Goal: Information Seeking & Learning: Learn about a topic

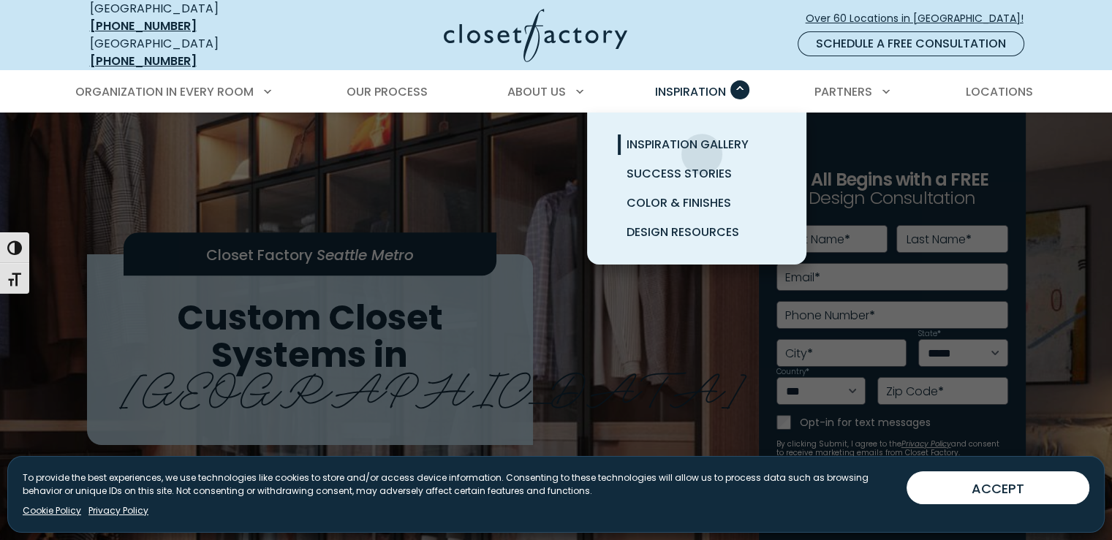
click at [702, 143] on link "Inspiration Gallery" at bounding box center [714, 144] width 219 height 29
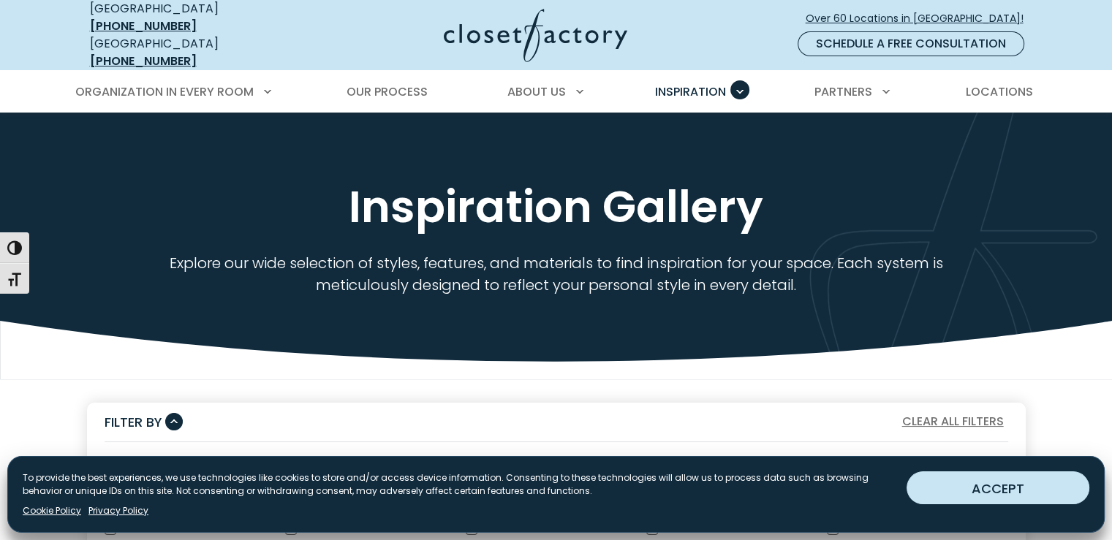
click at [965, 494] on button "ACCEPT" at bounding box center [998, 488] width 183 height 33
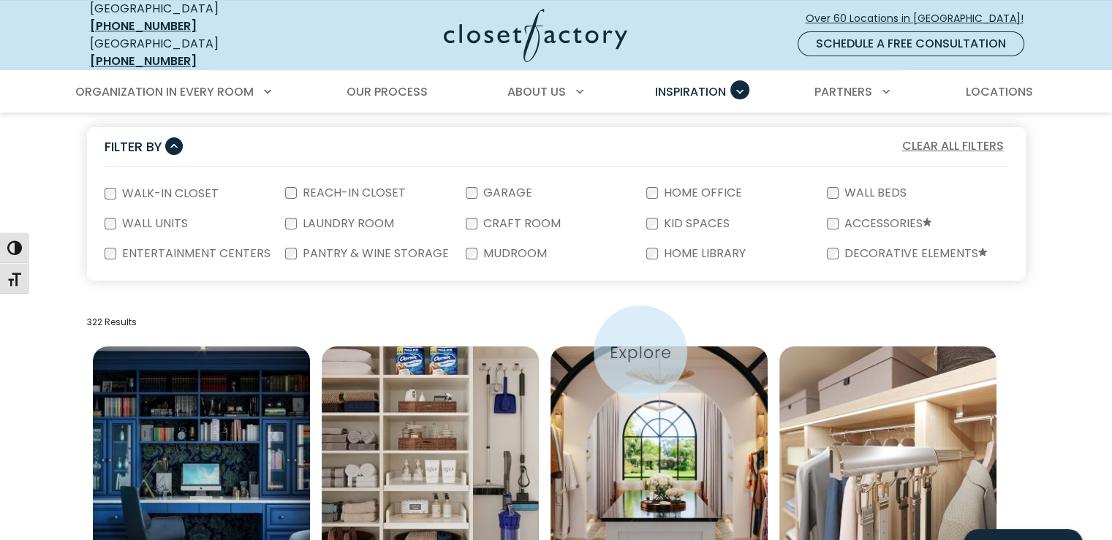
scroll to position [293, 0]
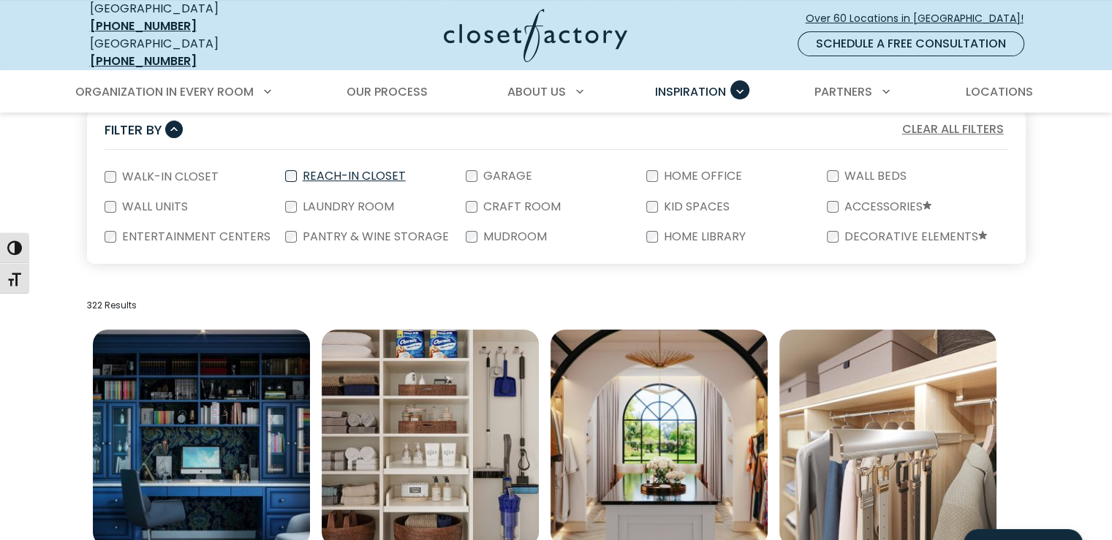
click at [352, 170] on label "Reach-In Closet" at bounding box center [353, 176] width 112 height 12
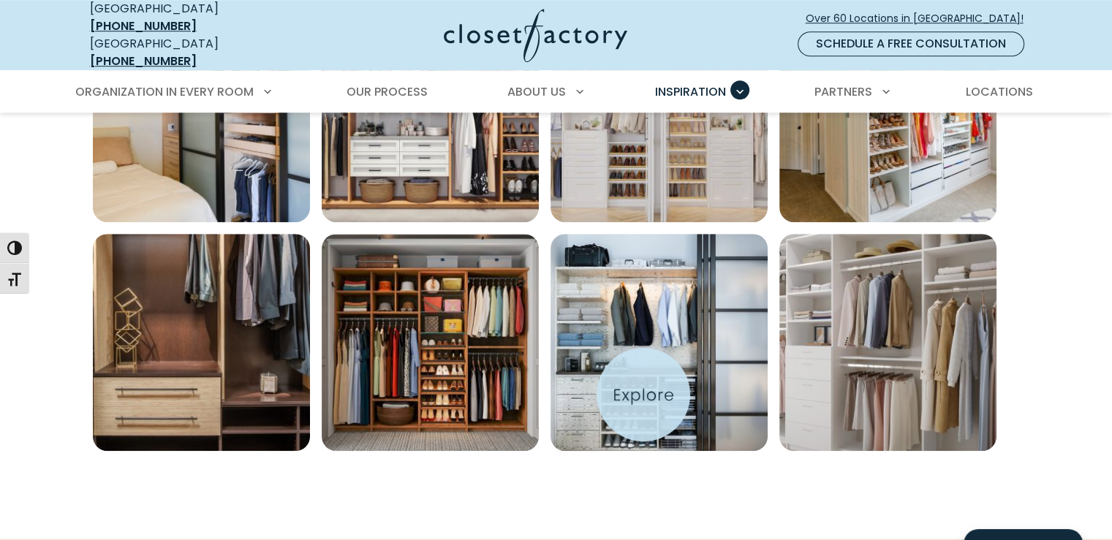
scroll to position [1097, 0]
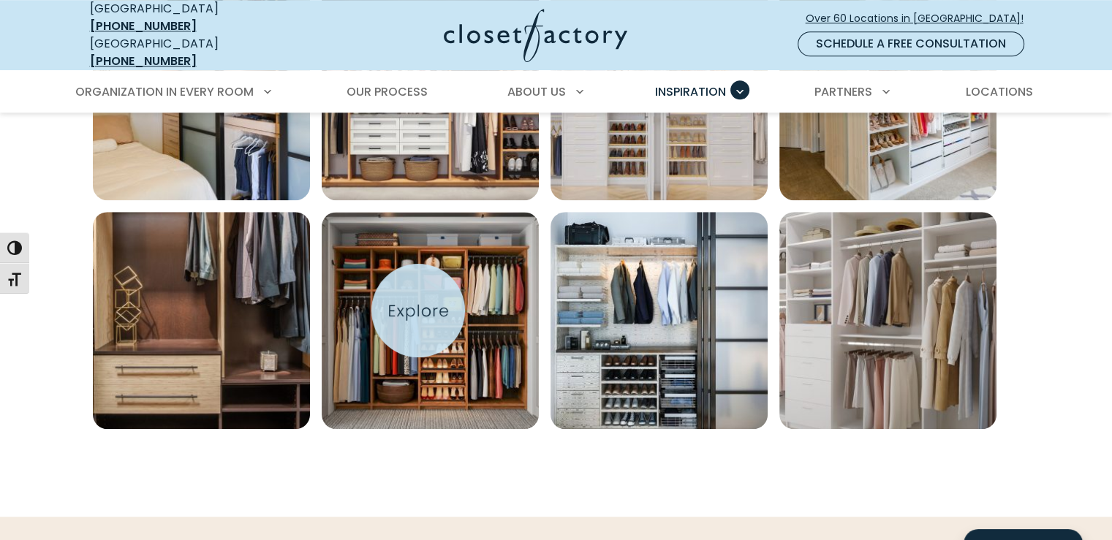
click at [418, 311] on img "Open inspiration gallery to preview enlarged image" at bounding box center [430, 320] width 217 height 217
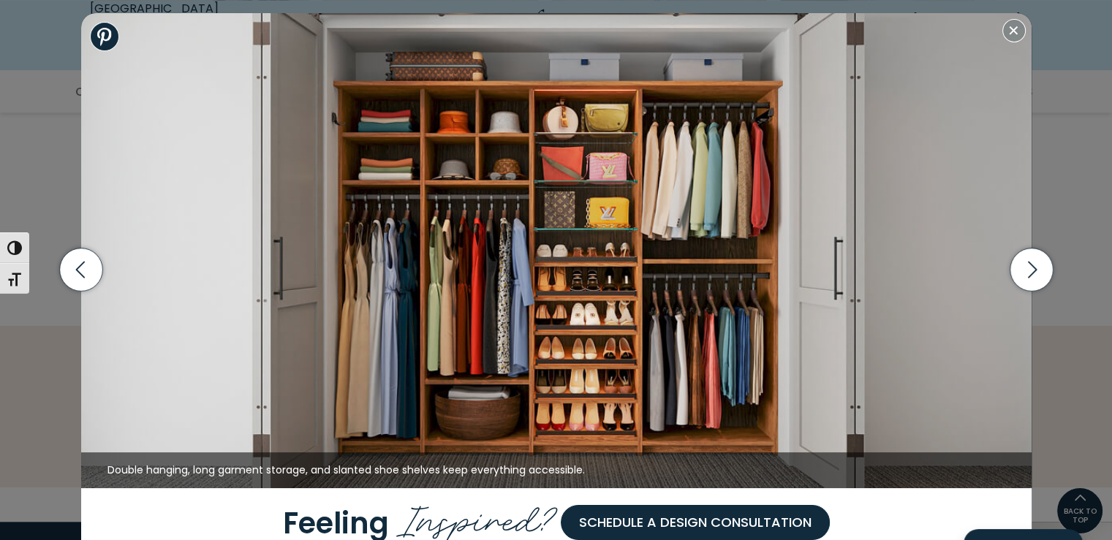
scroll to position [1243, 0]
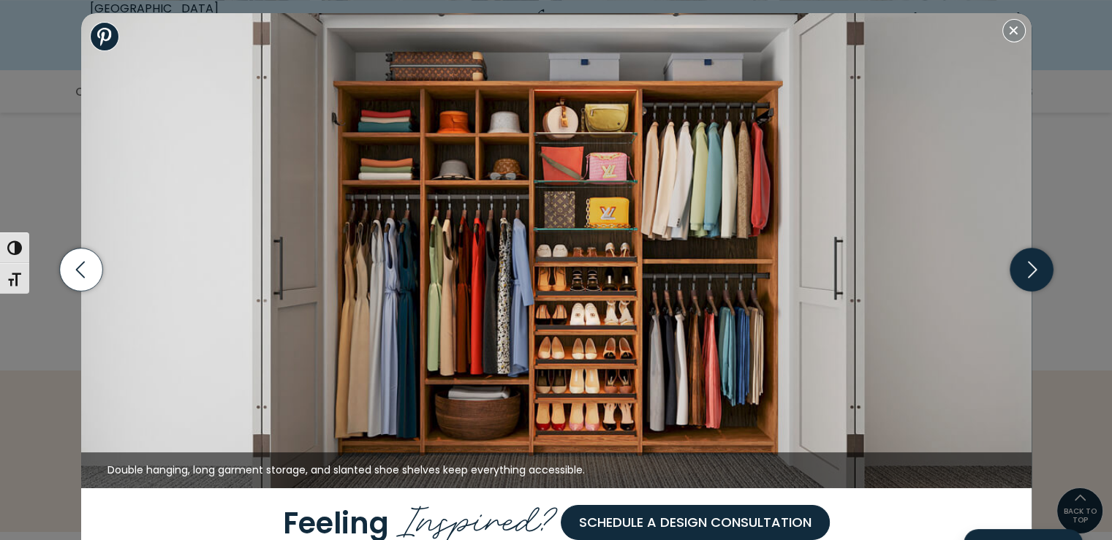
click at [1033, 276] on icon "button" at bounding box center [1031, 270] width 43 height 43
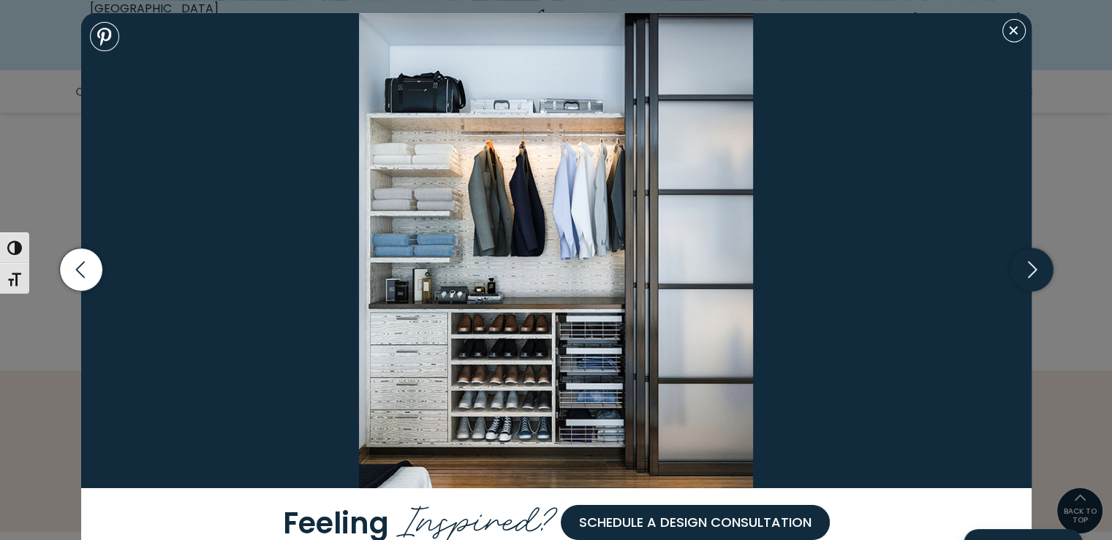
click at [1033, 276] on icon "button" at bounding box center [1031, 270] width 43 height 43
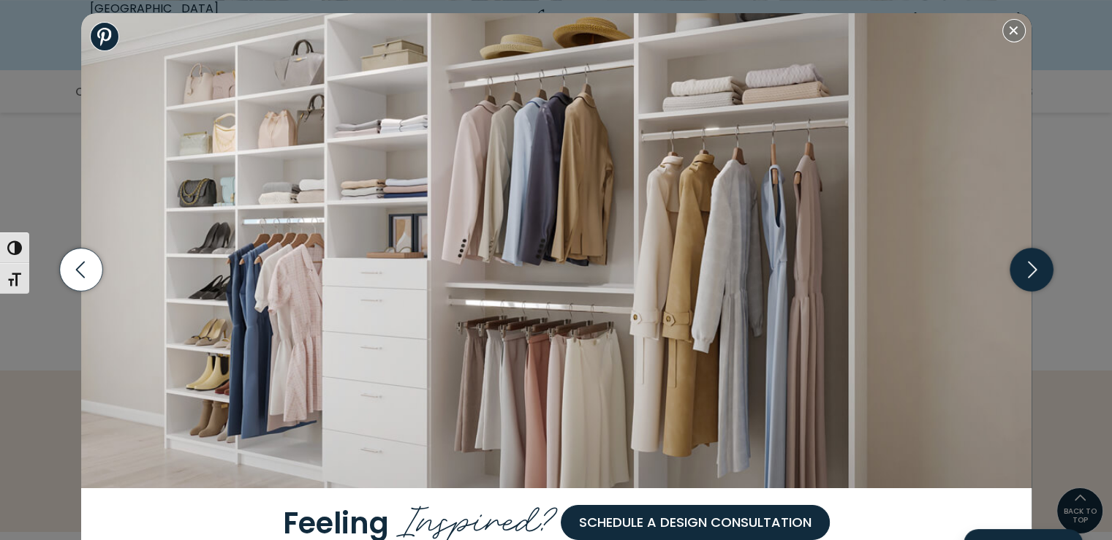
click at [1033, 276] on icon "button" at bounding box center [1031, 270] width 43 height 43
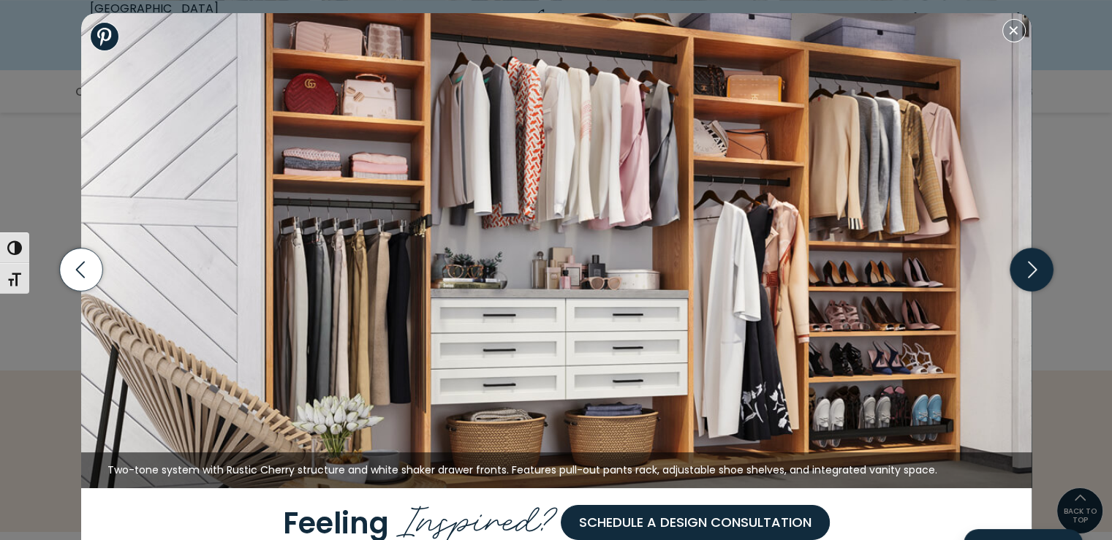
click at [1033, 276] on icon "button" at bounding box center [1031, 270] width 43 height 43
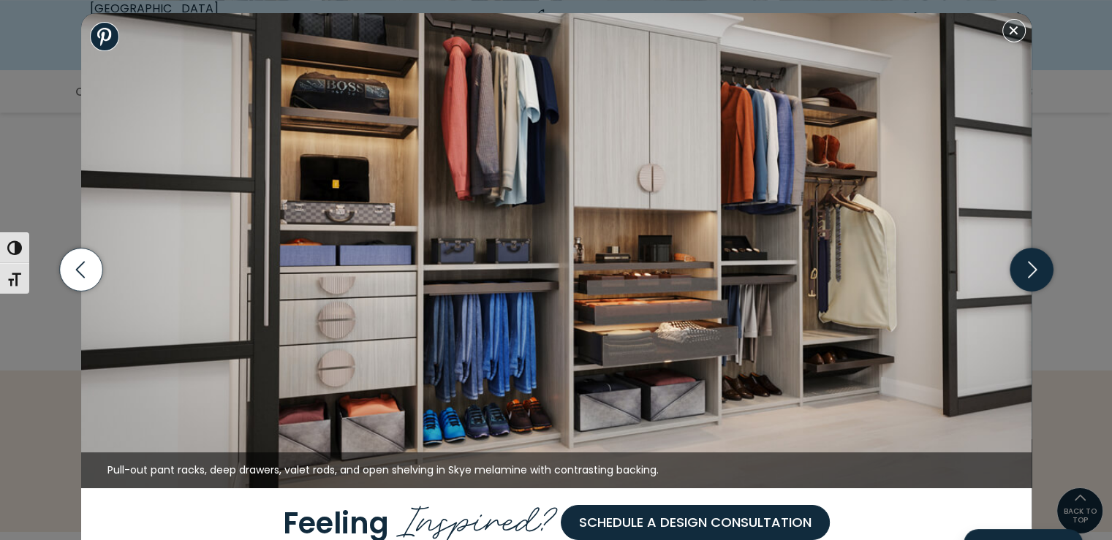
click at [1033, 276] on icon "button" at bounding box center [1031, 270] width 43 height 43
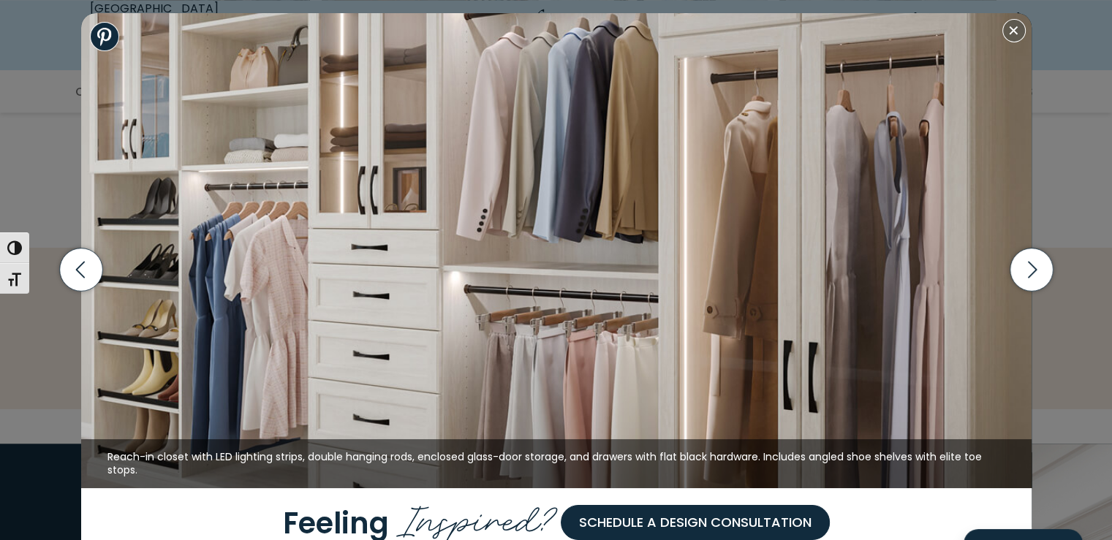
scroll to position [1389, 0]
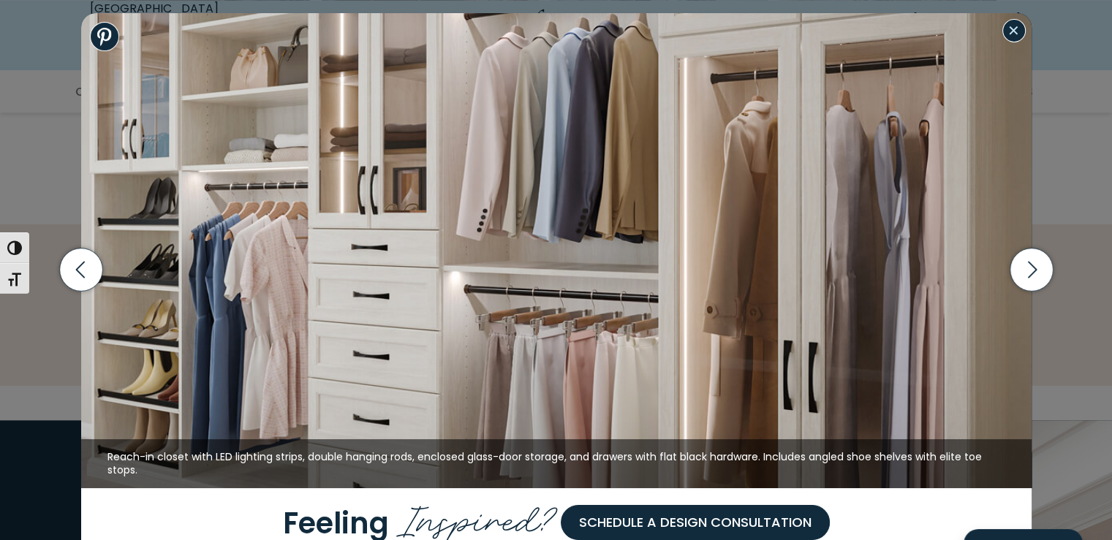
click at [1016, 37] on button "Close modal" at bounding box center [1014, 30] width 23 height 23
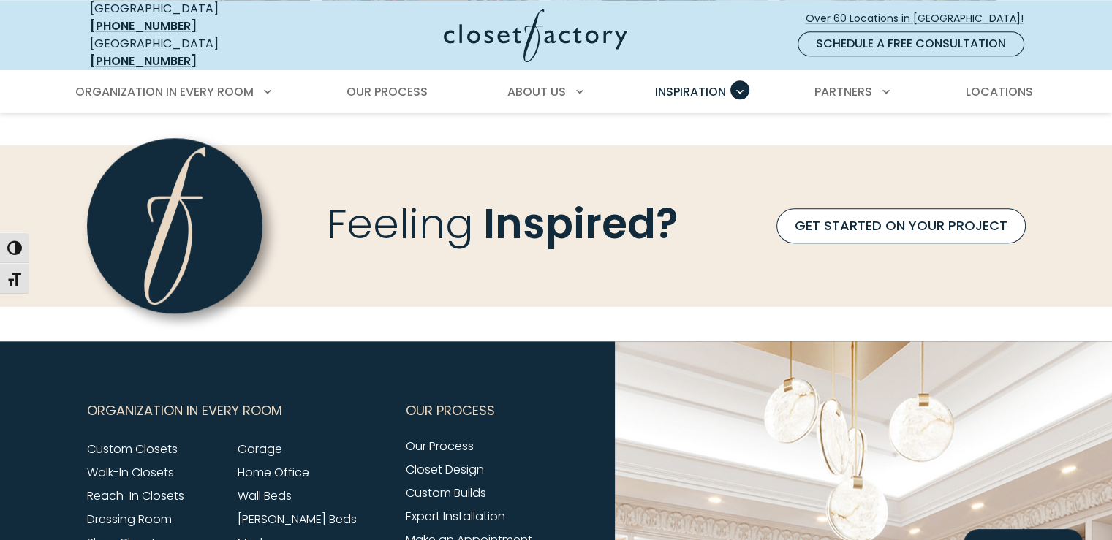
scroll to position [1661, 0]
